Goal: Information Seeking & Learning: Learn about a topic

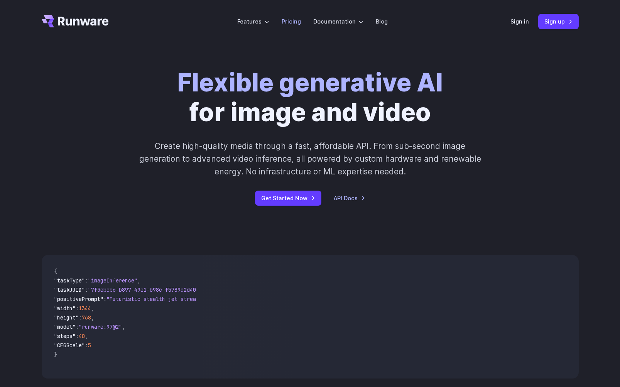
click at [287, 21] on link "Pricing" at bounding box center [291, 21] width 19 height 9
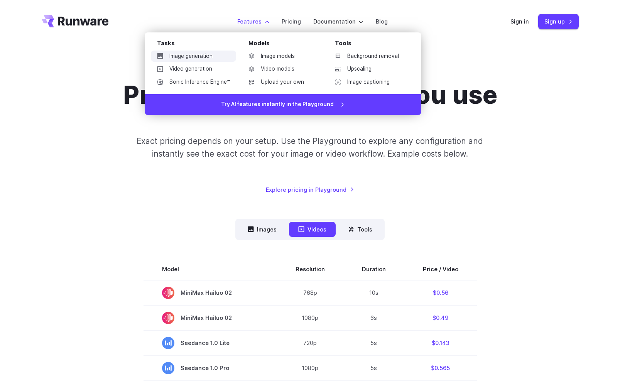
click at [213, 56] on link "Image generation" at bounding box center [193, 57] width 85 height 12
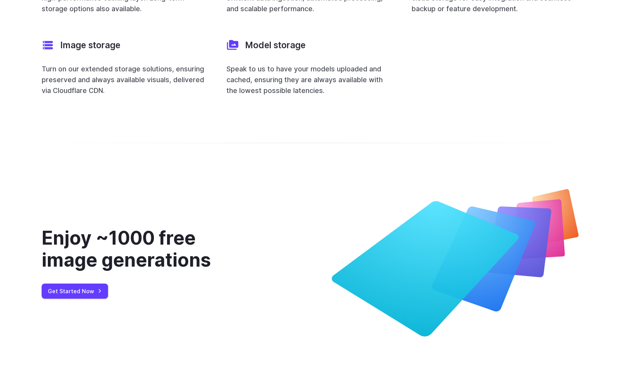
scroll to position [3085, 0]
